Goal: Information Seeking & Learning: Check status

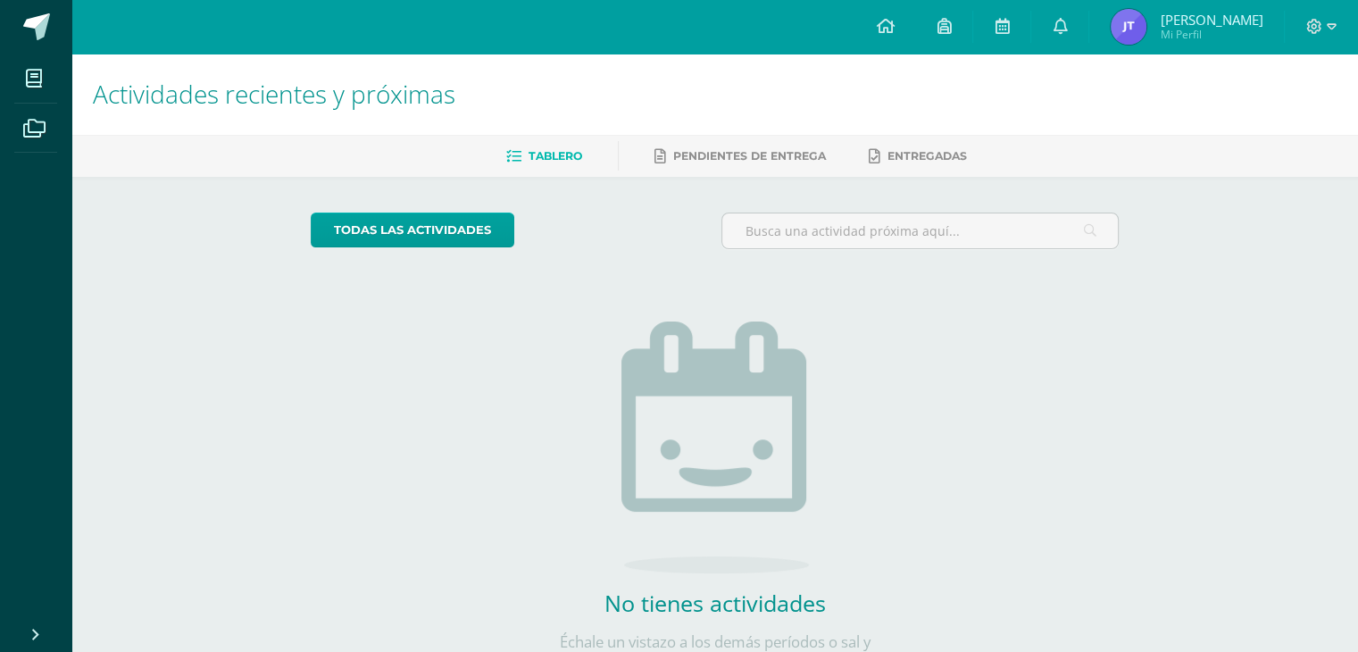
click at [1122, 35] on img at bounding box center [1129, 27] width 36 height 36
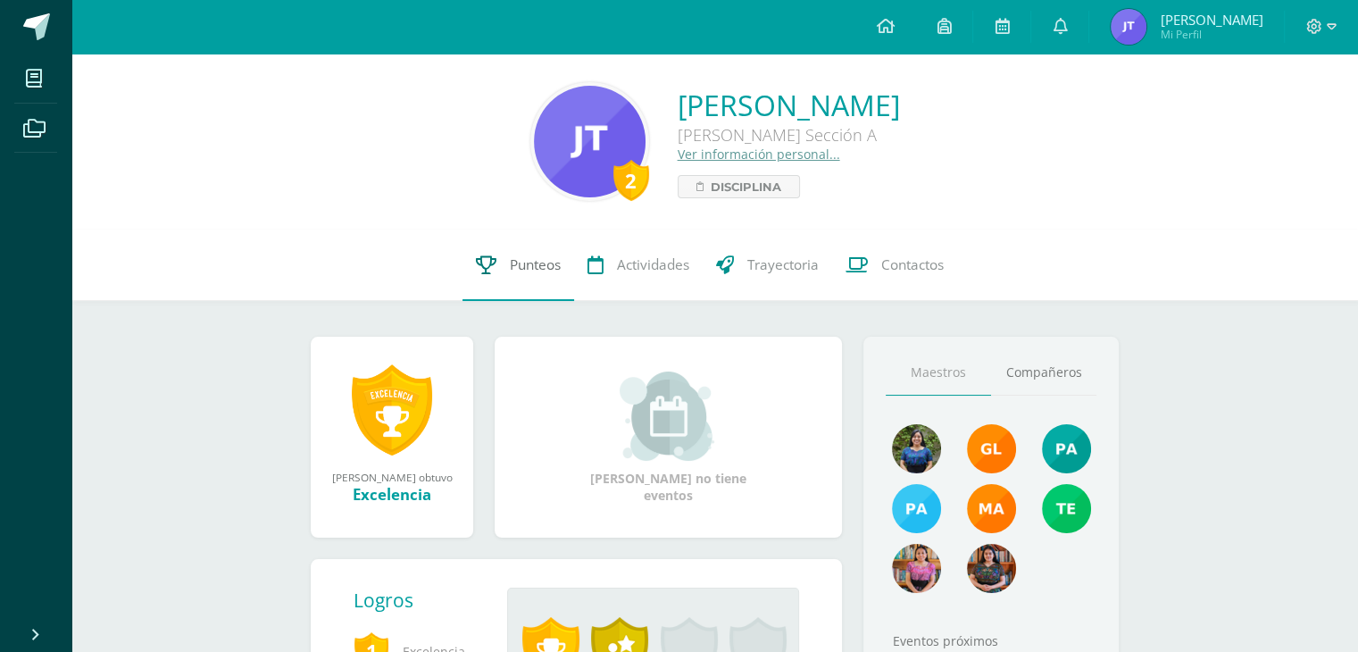
click at [542, 272] on span "Punteos" at bounding box center [535, 264] width 51 height 19
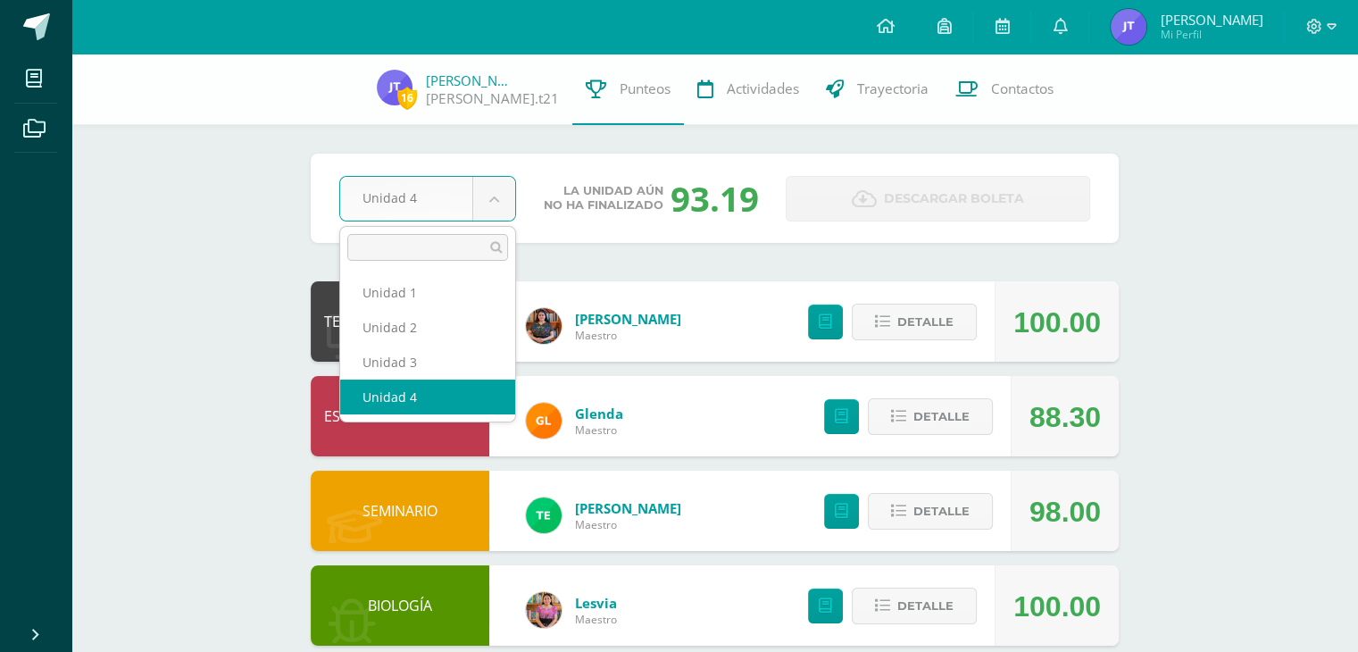
click at [495, 215] on body "Mis cursos Archivos Cerrar panel BIOLOGÍA Quinto Bachillerato "Sección A" CIENC…" at bounding box center [679, 577] width 1358 height 1155
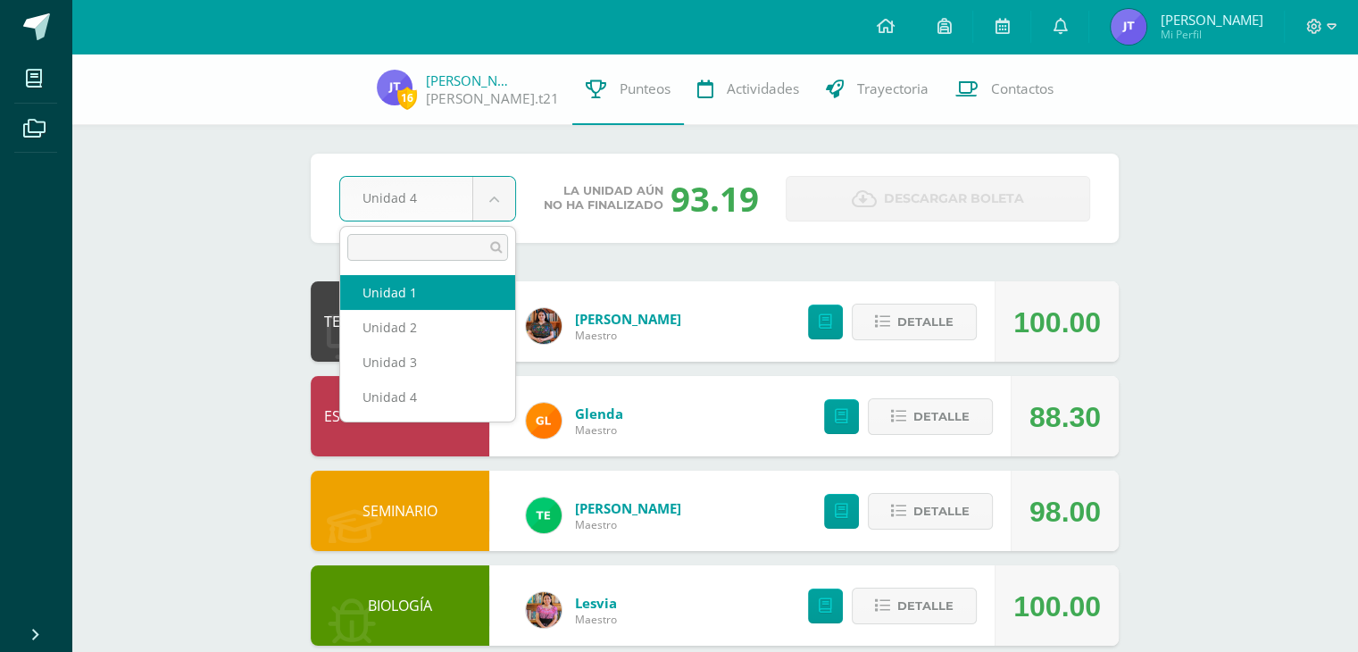
select select "Unidad 1"
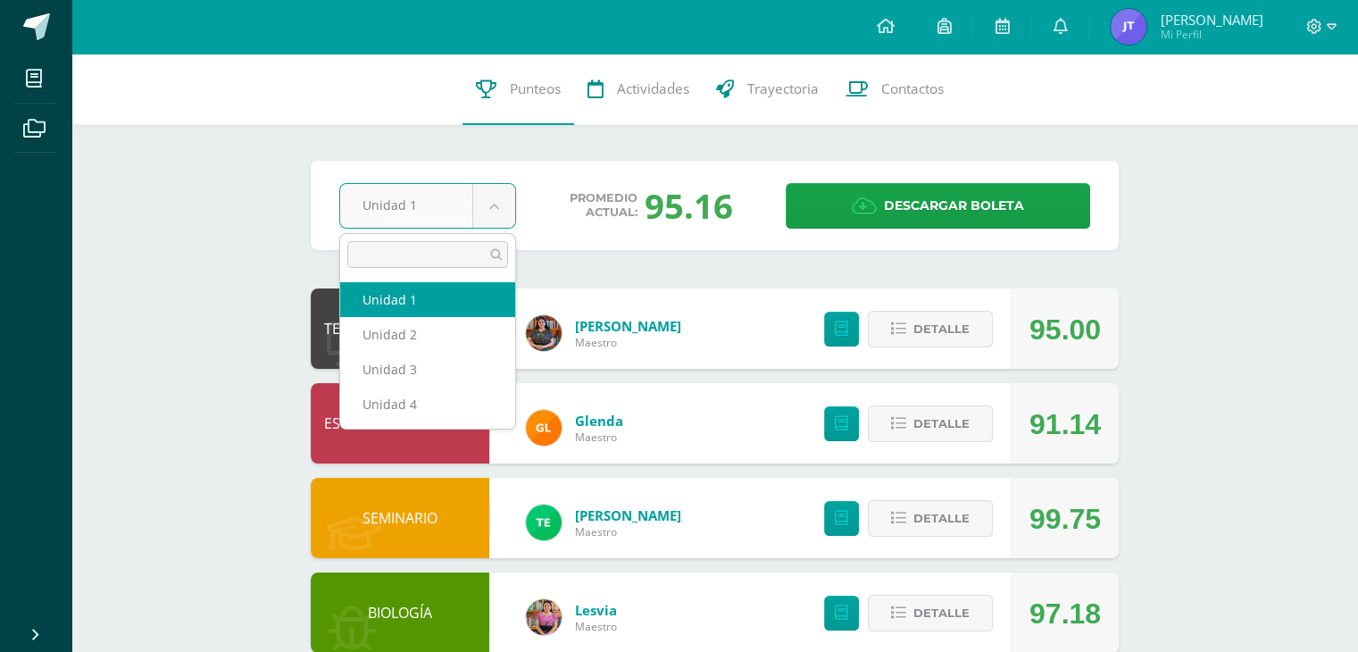
click at [504, 213] on body "Mis cursos Archivos Cerrar panel BIOLOGÍA Quinto Bachillerato "Sección A" CIENC…" at bounding box center [679, 581] width 1358 height 1162
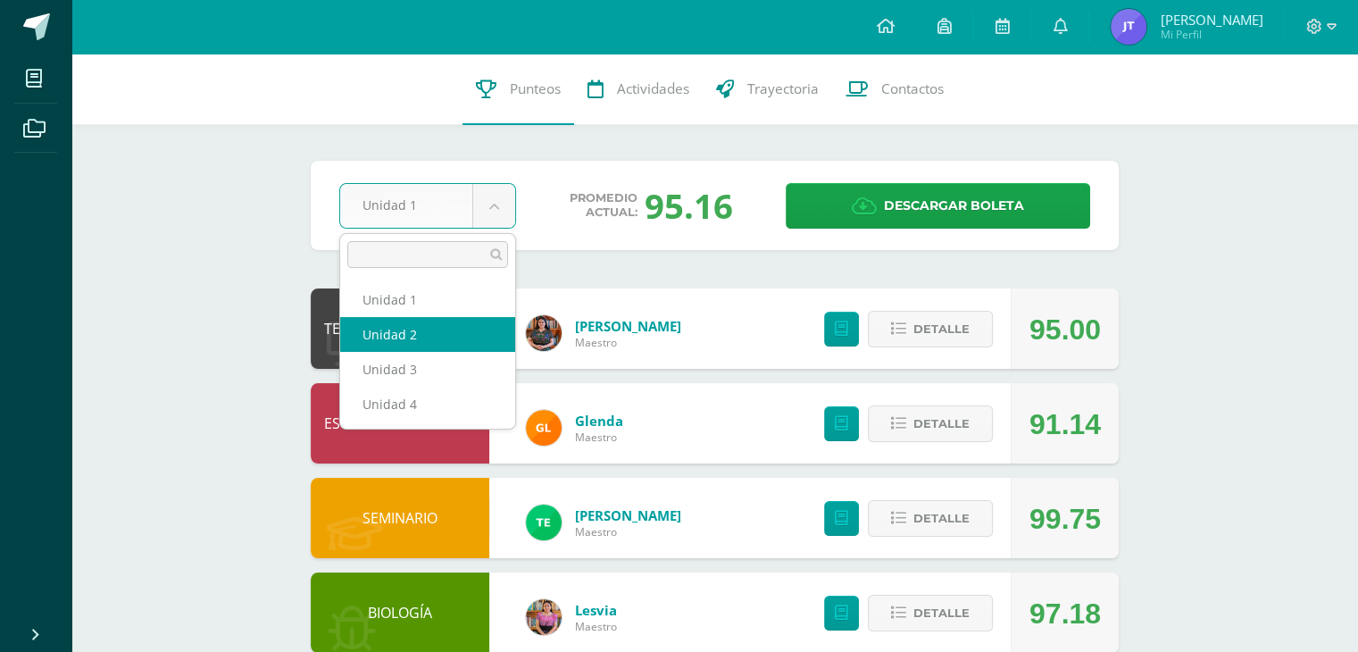
select select "Unidad 2"
click at [497, 207] on body "Mis cursos Archivos Cerrar panel BIOLOGÍA [PERSON_NAME] "Sección A" CIENCIAS SO…" at bounding box center [679, 581] width 1358 height 1162
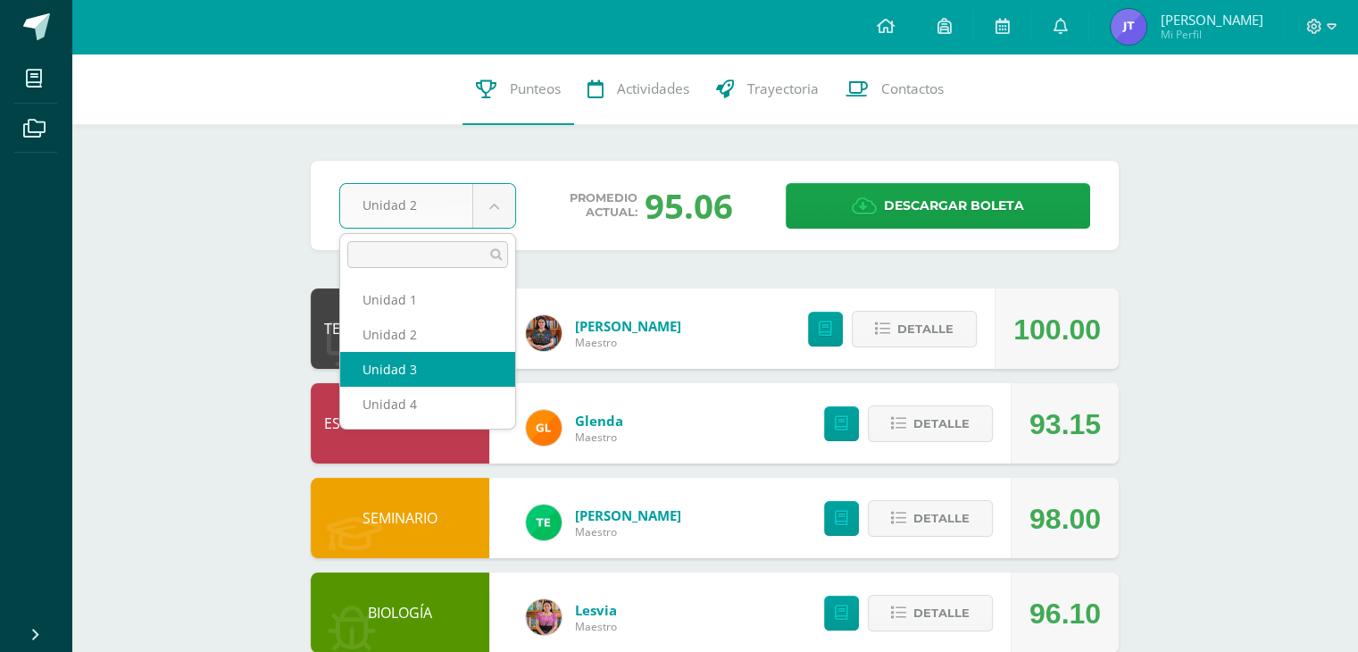
select select "Unidad 3"
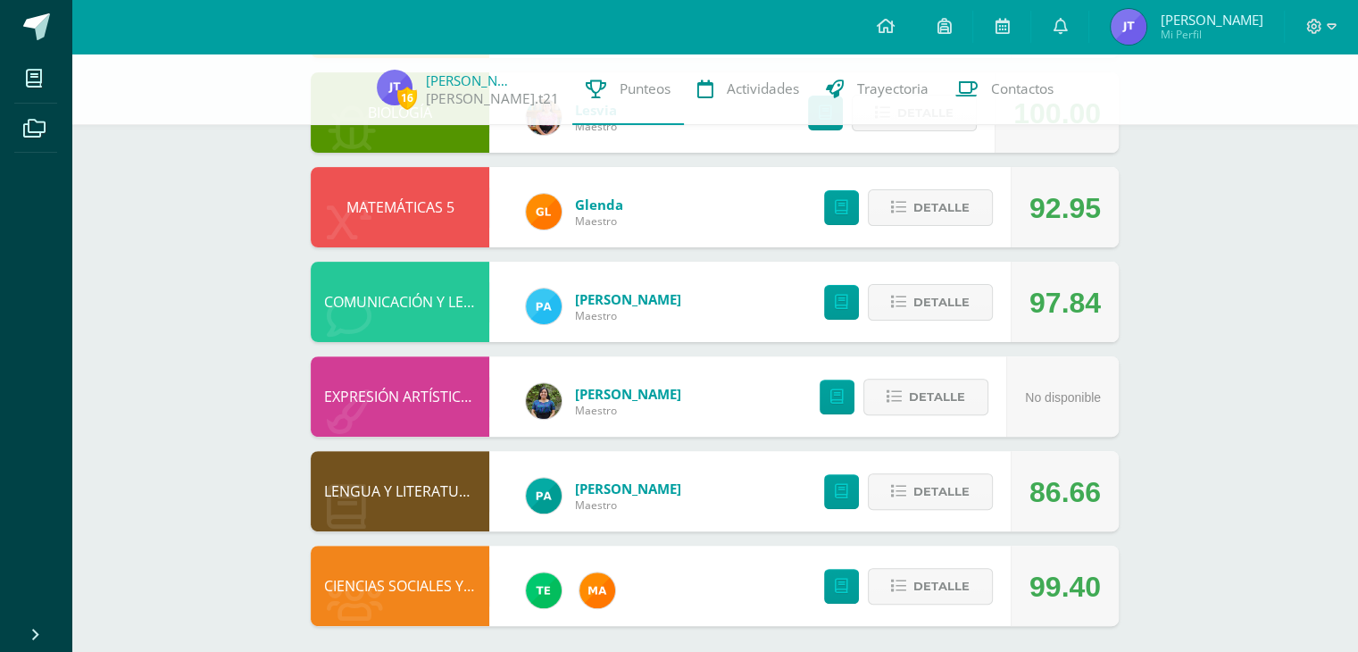
scroll to position [504, 0]
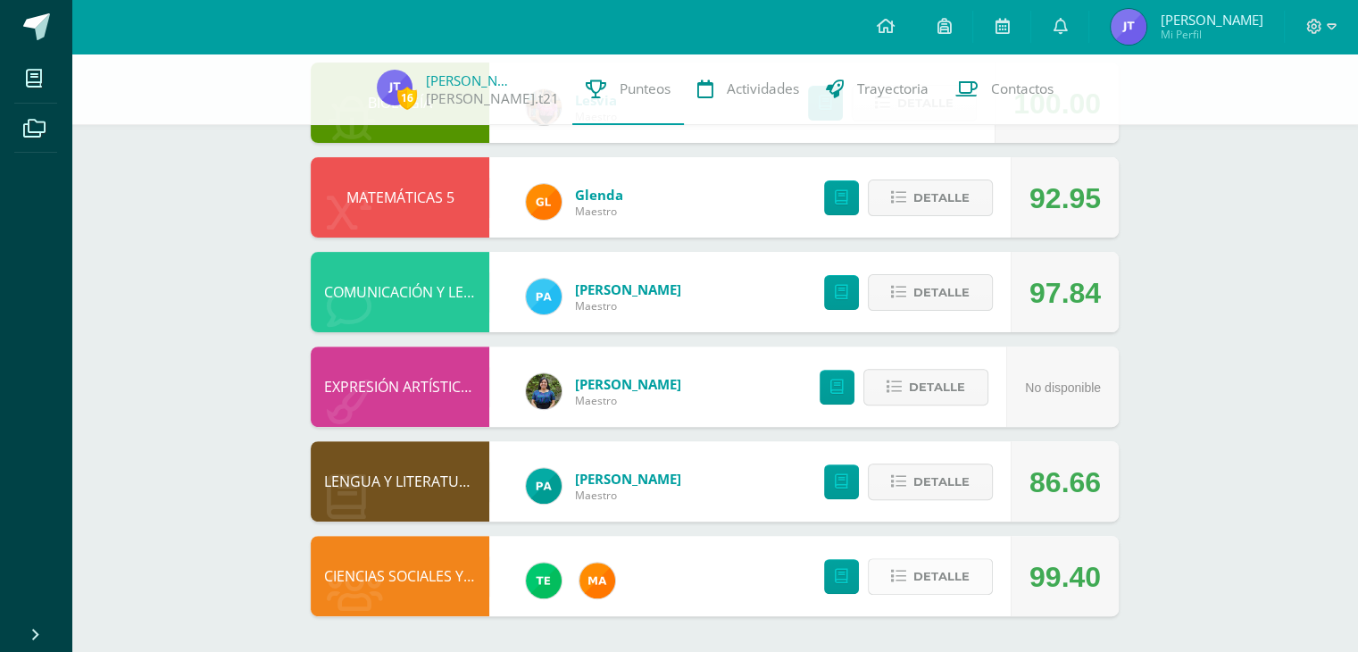
click at [918, 574] on span "Detalle" at bounding box center [941, 576] width 56 height 33
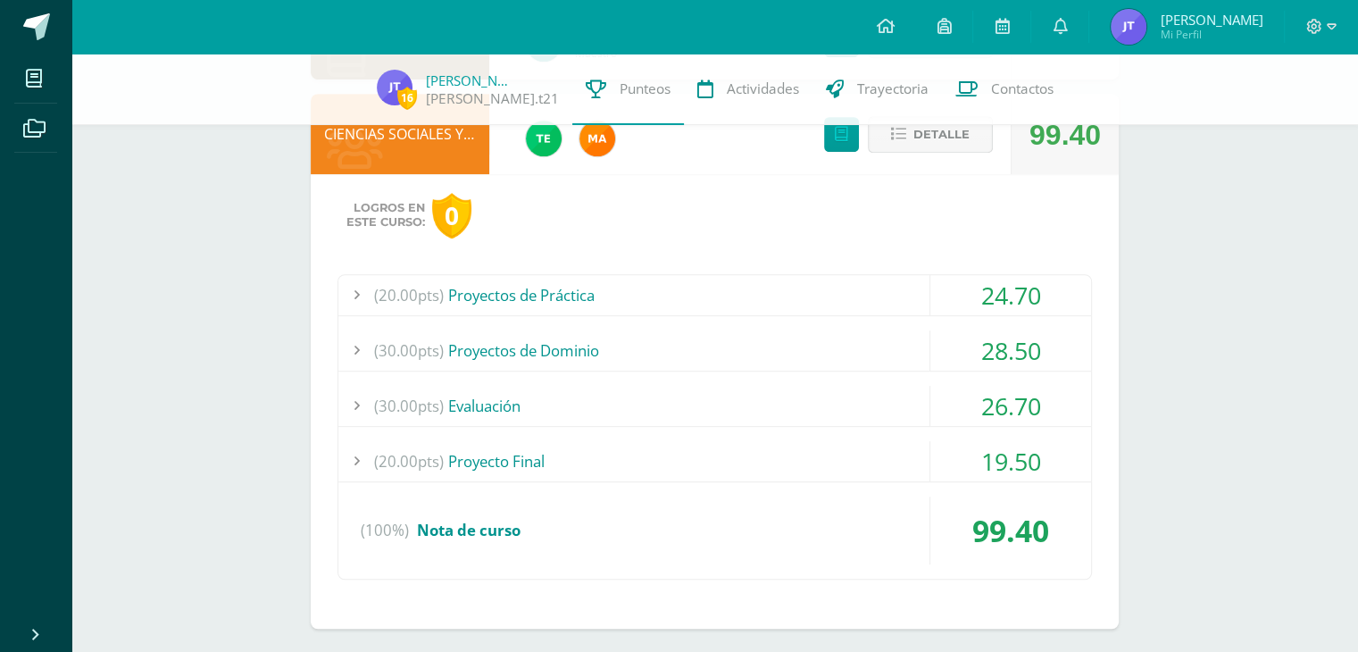
scroll to position [949, 0]
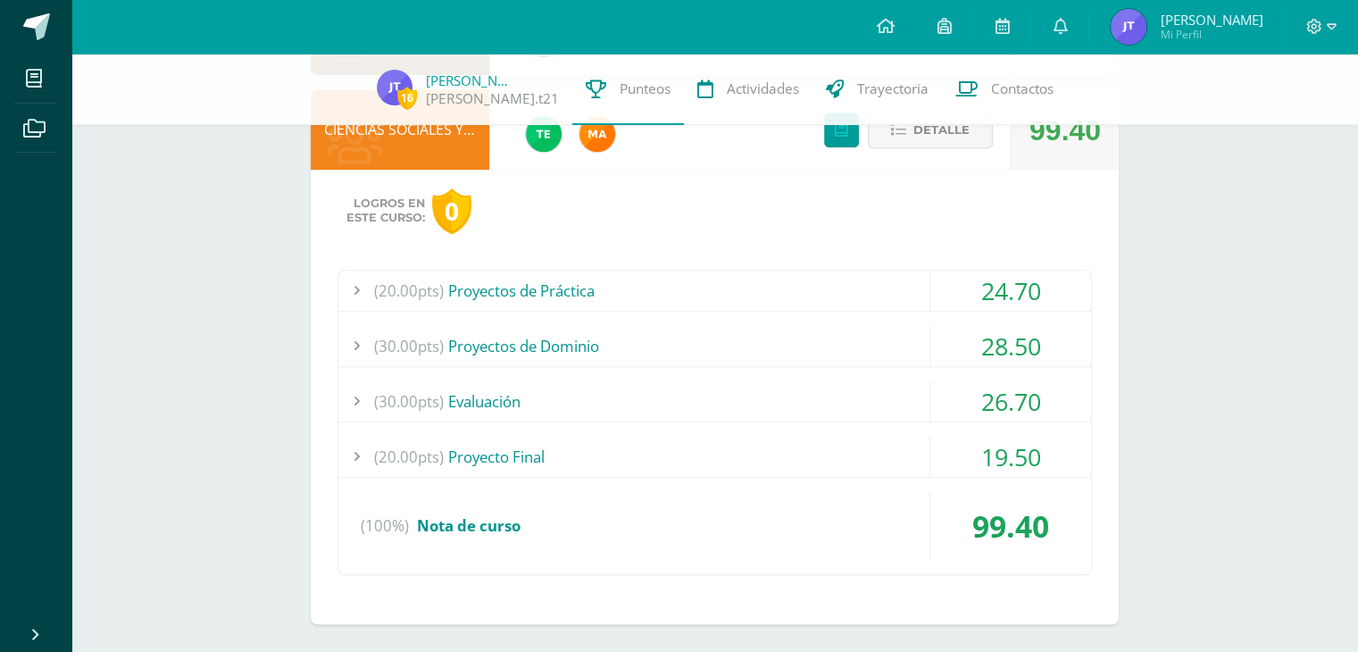
click at [798, 296] on div "(20.00pts) Proyectos de Práctica" at bounding box center [714, 291] width 753 height 40
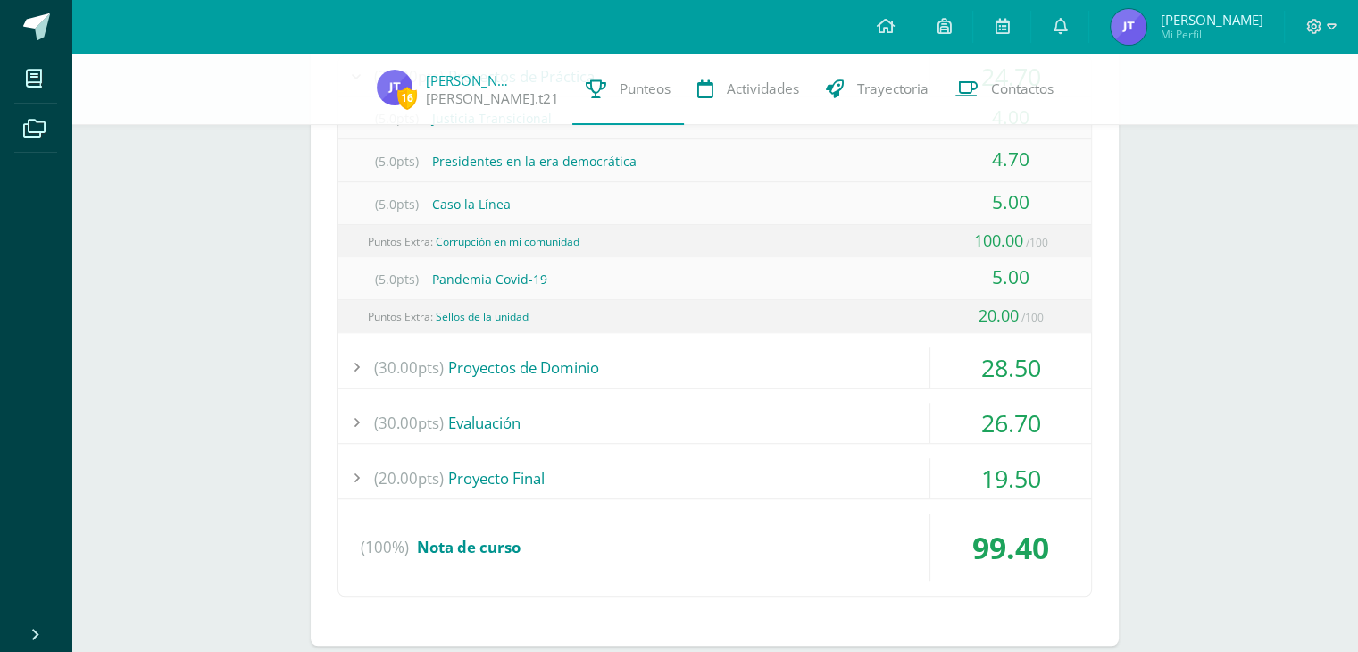
scroll to position [1190, 0]
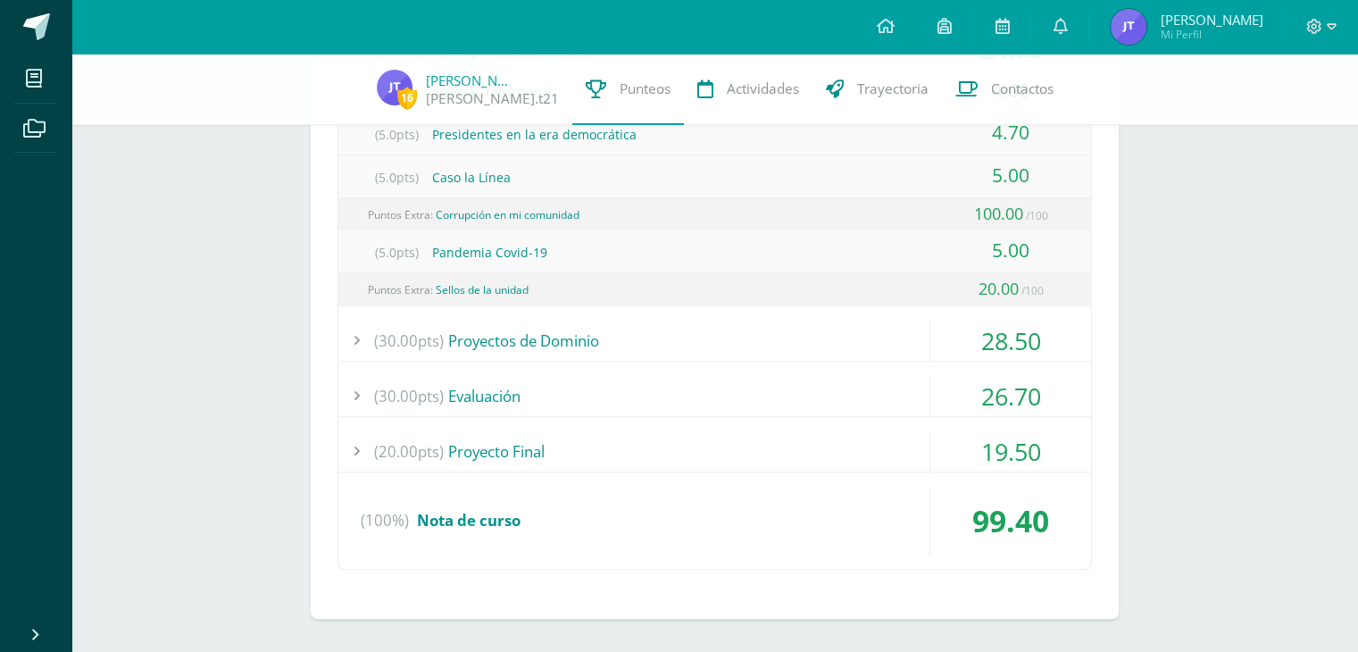
click at [787, 455] on div "(20.00pts) Proyecto Final" at bounding box center [714, 451] width 753 height 40
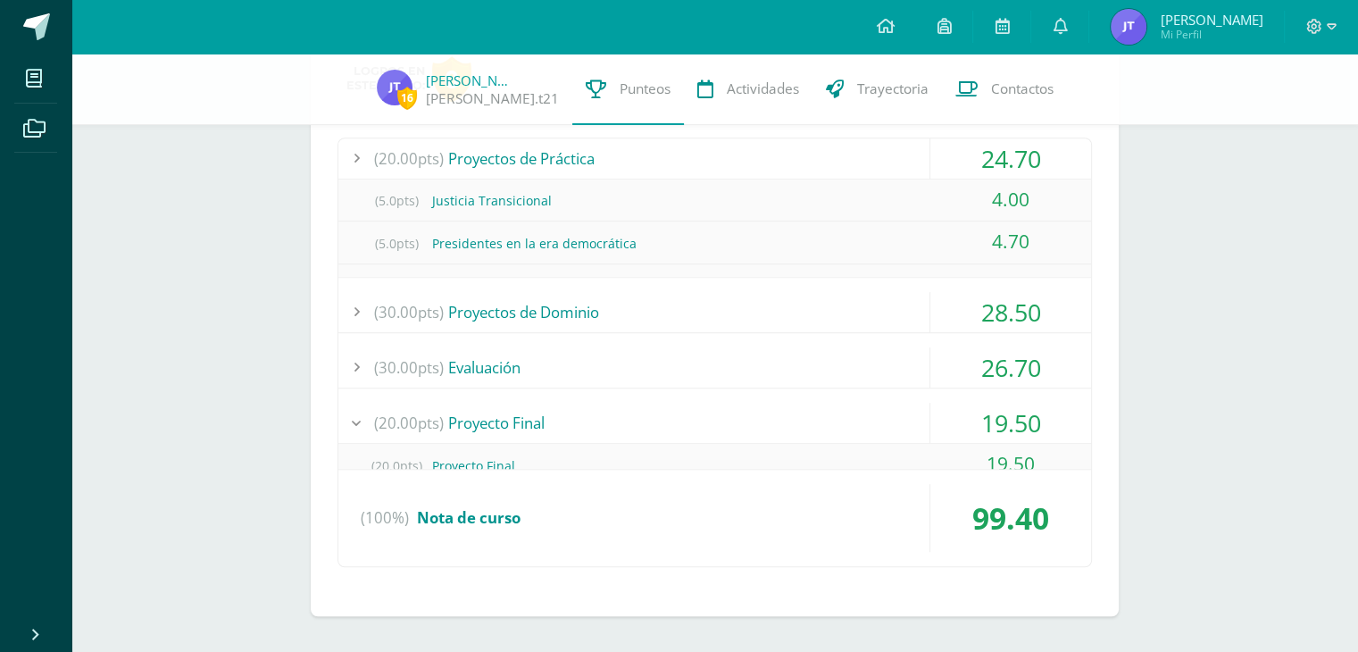
scroll to position [998, 0]
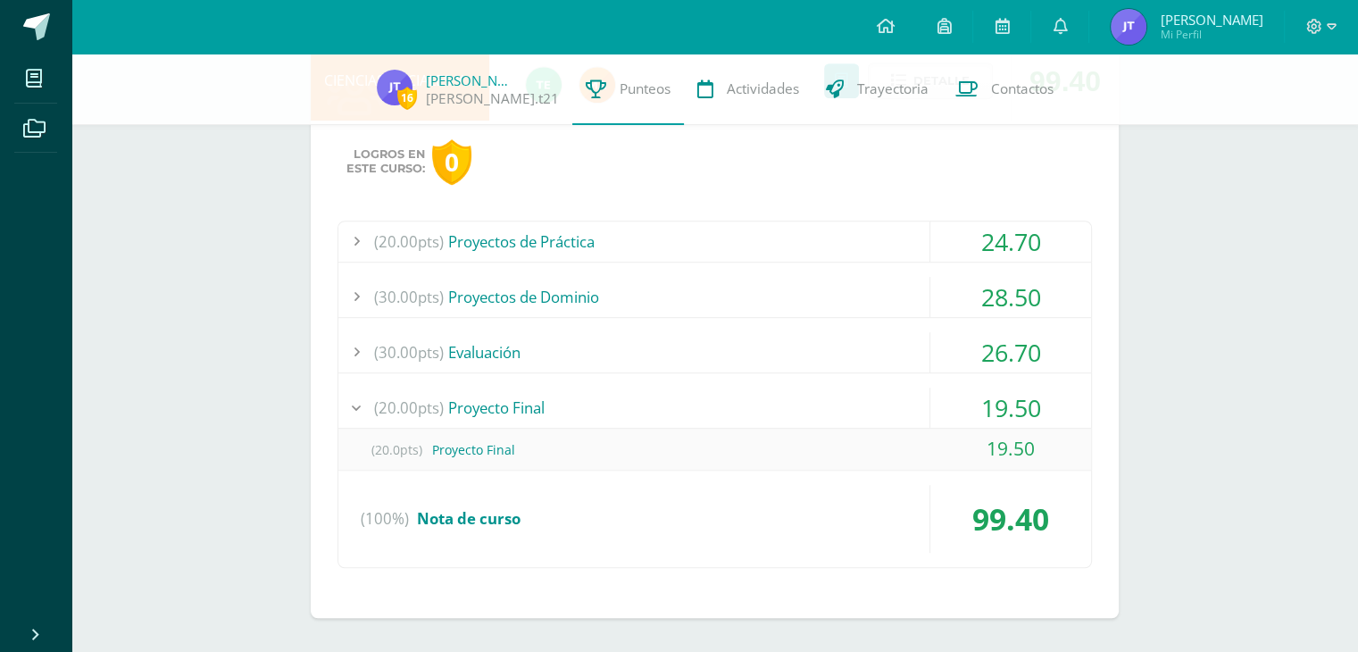
click at [804, 359] on div "(30.00pts) Evaluación" at bounding box center [714, 352] width 753 height 40
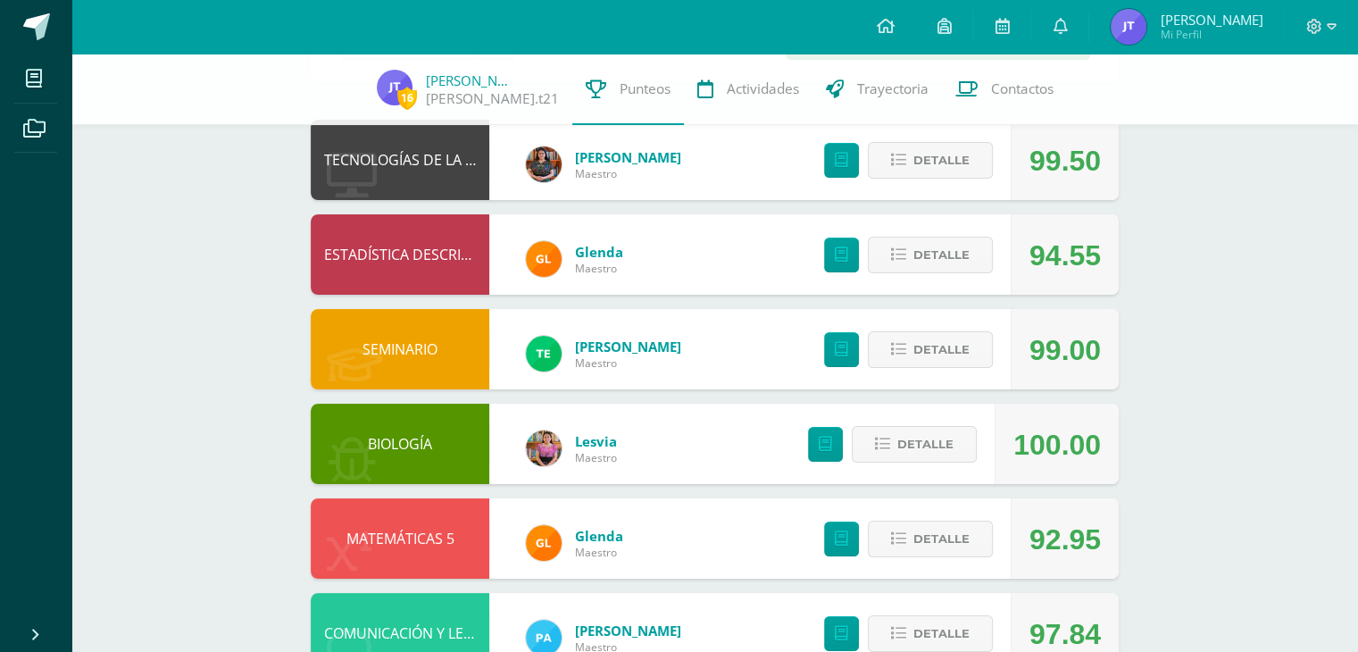
scroll to position [0, 0]
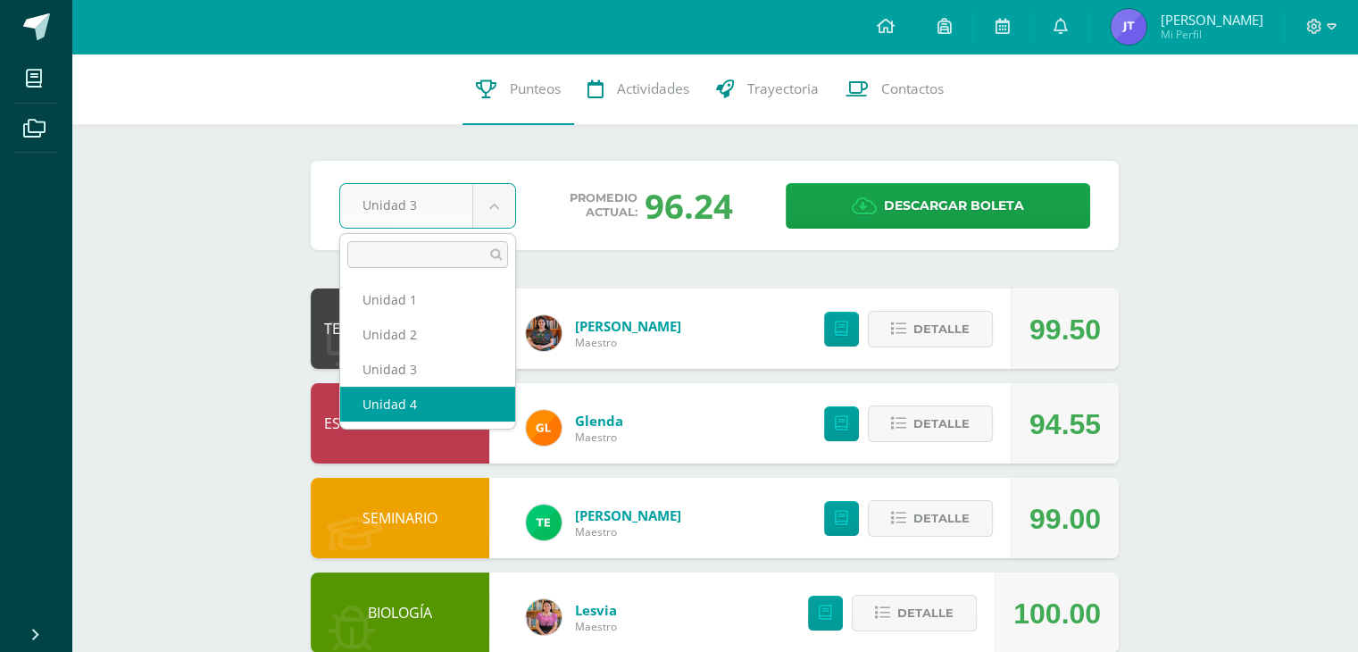
select select "Unidad 4"
